Goal: Information Seeking & Learning: Learn about a topic

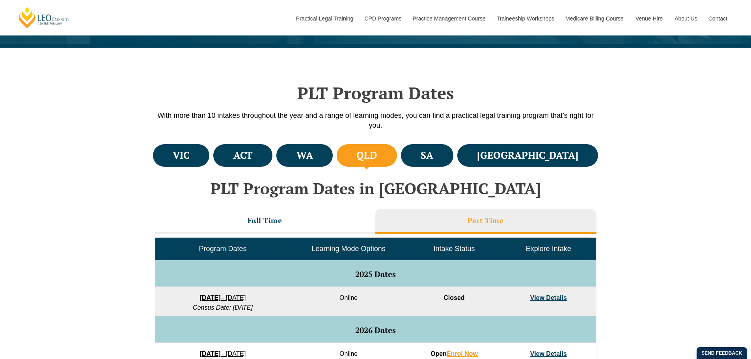
scroll to position [315, 0]
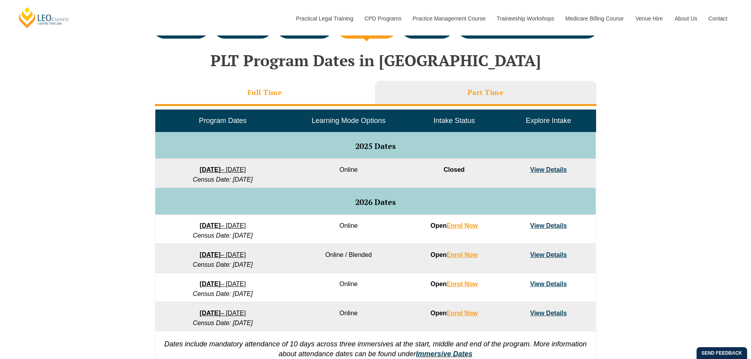
click at [299, 89] on li "Full Time" at bounding box center [265, 93] width 220 height 25
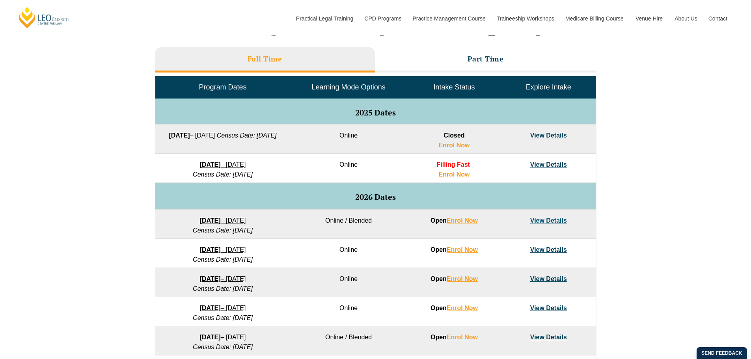
scroll to position [473, 0]
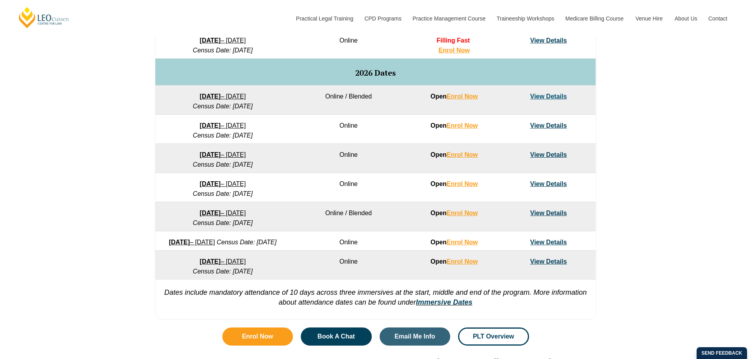
drag, startPoint x: 260, startPoint y: 226, endPoint x: 220, endPoint y: 225, distance: 40.2
click at [220, 225] on em "Census Date: 31 August 2026" at bounding box center [223, 222] width 60 height 7
